Goal: Task Accomplishment & Management: Use online tool/utility

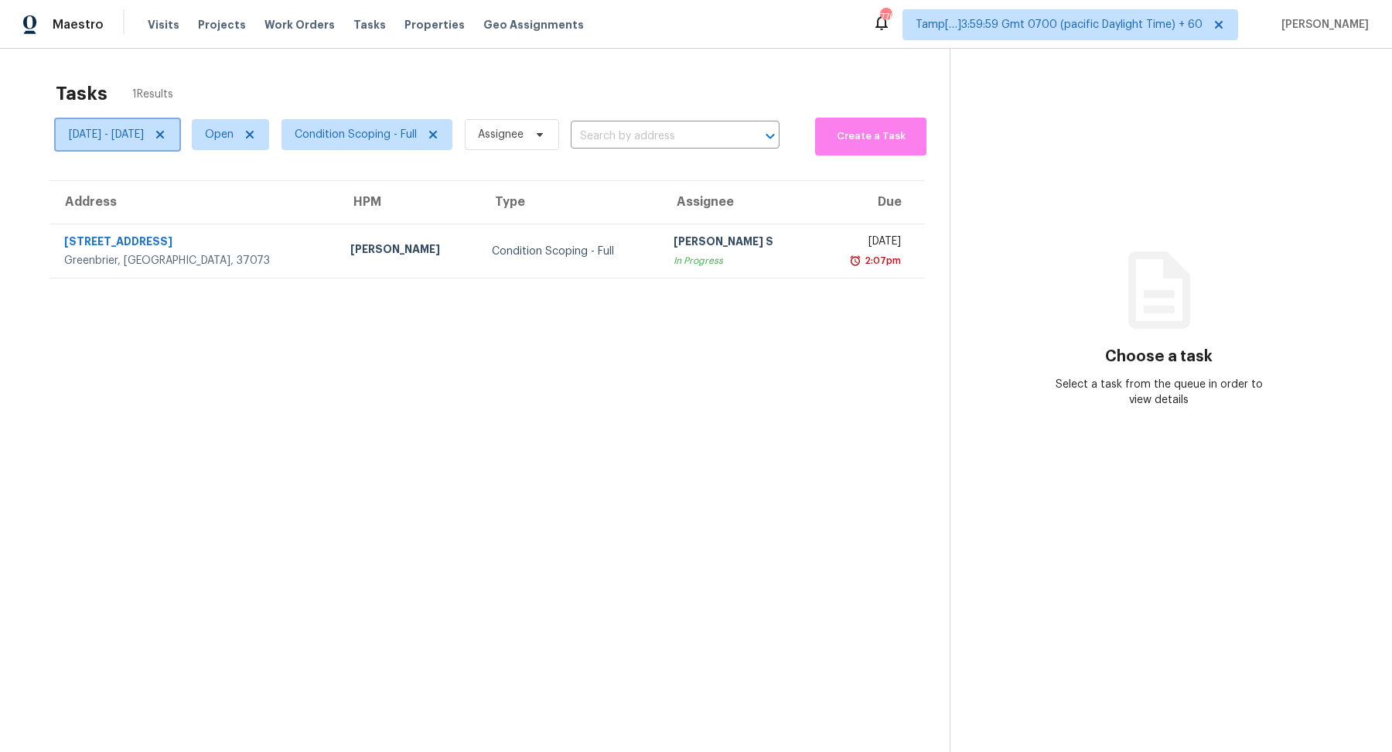
click at [166, 135] on icon at bounding box center [160, 134] width 12 height 12
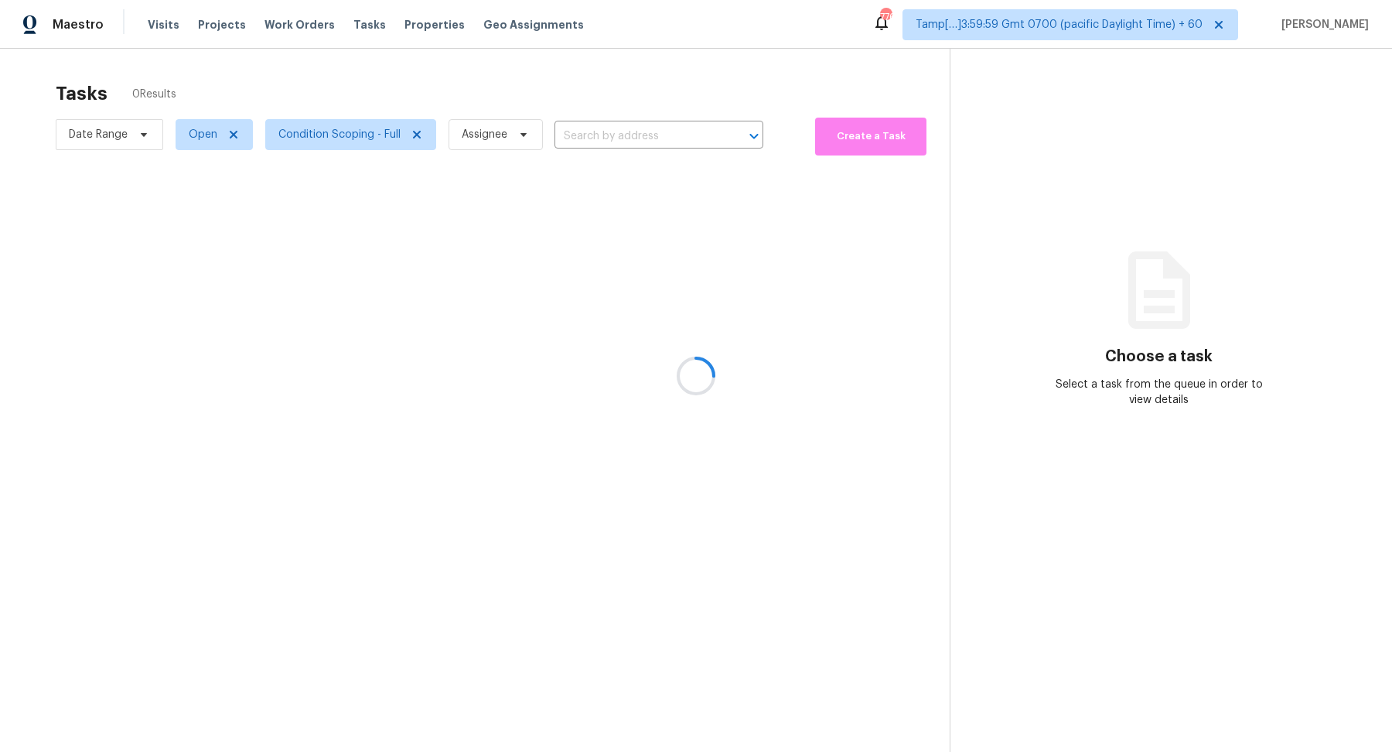
click at [358, 145] on div at bounding box center [696, 376] width 1392 height 752
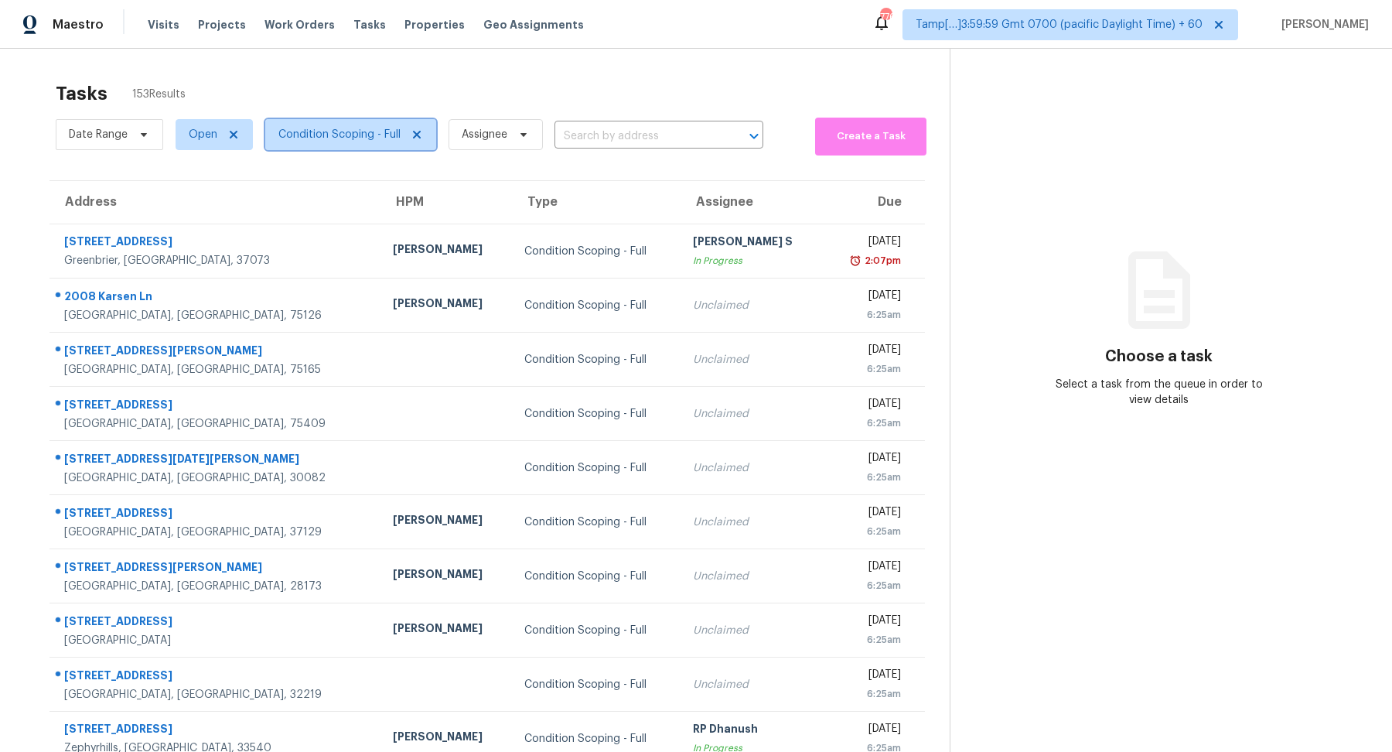
click at [358, 145] on span "Condition Scoping - Full" at bounding box center [350, 134] width 171 height 31
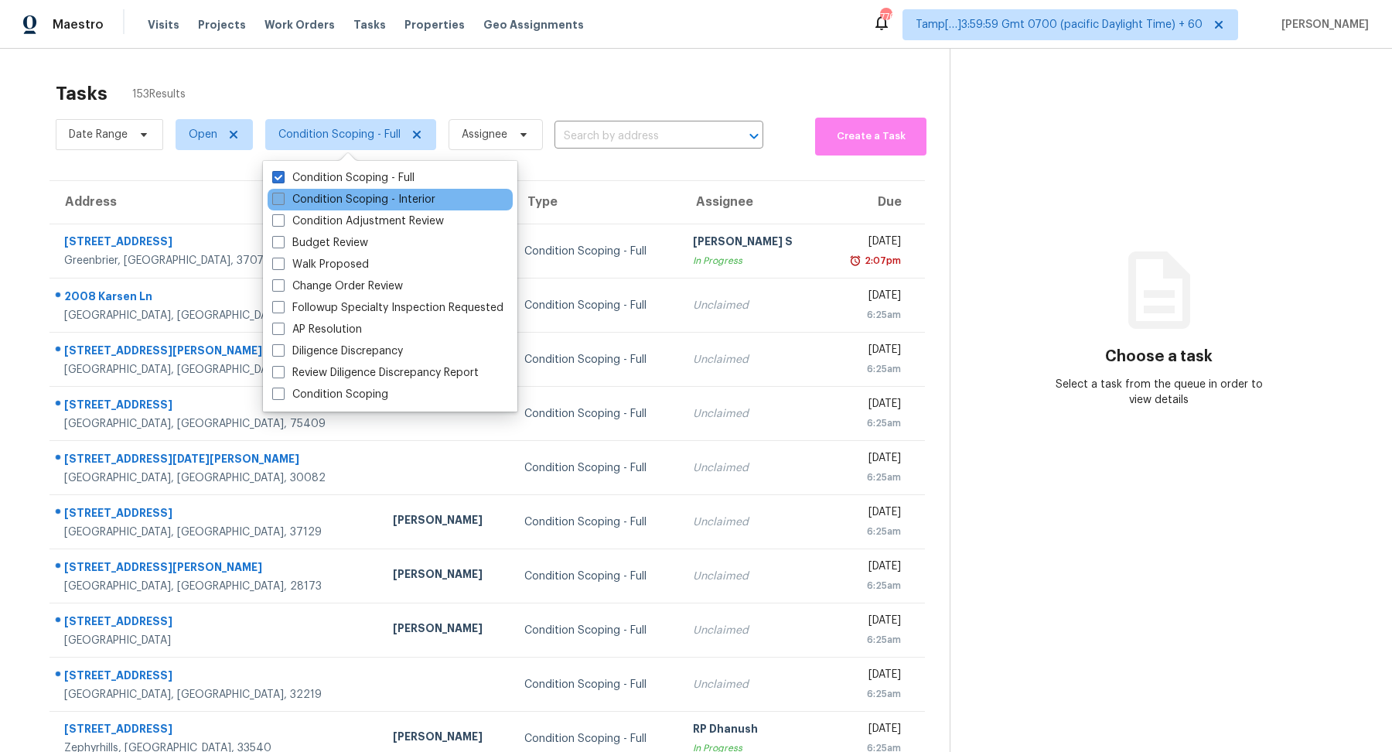
click at [371, 199] on label "Condition Scoping - Interior" at bounding box center [353, 199] width 163 height 15
click at [282, 199] on input "Condition Scoping - Interior" at bounding box center [277, 197] width 10 height 10
checkbox input "true"
